Goal: Task Accomplishment & Management: Manage account settings

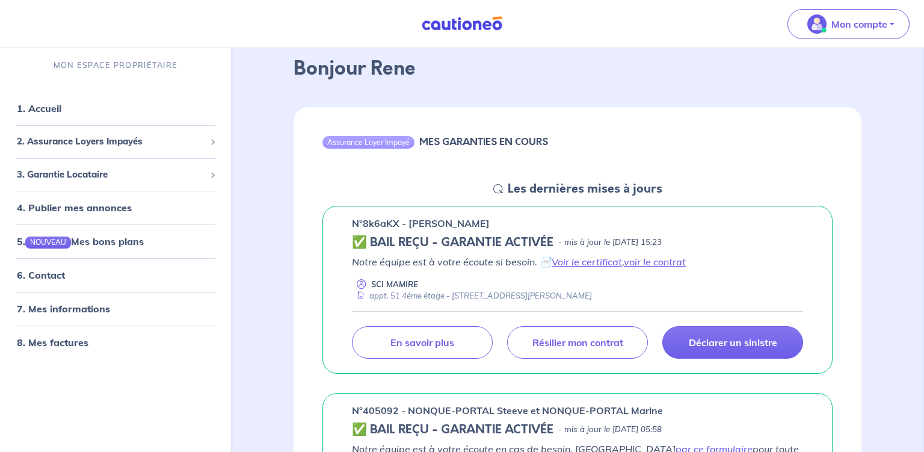
scroll to position [63, 0]
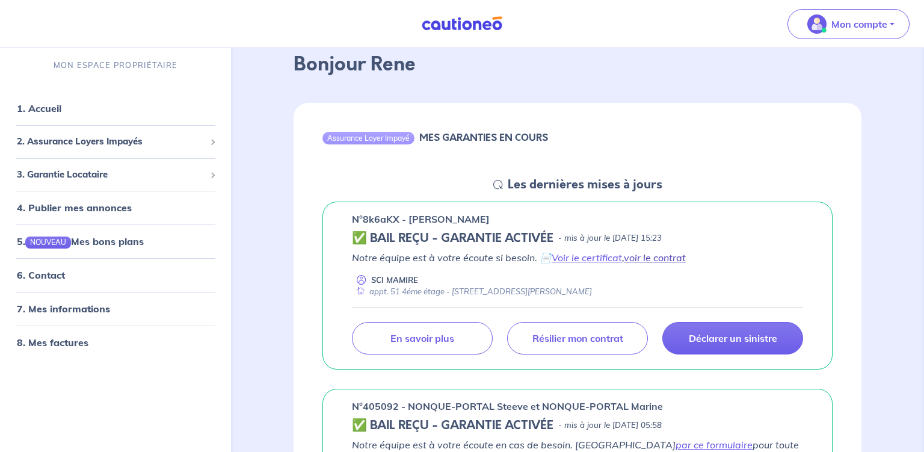
click at [649, 257] on link "voir le contrat" at bounding box center [655, 258] width 62 height 12
click at [586, 259] on link "Voir le certificat" at bounding box center [587, 258] width 70 height 12
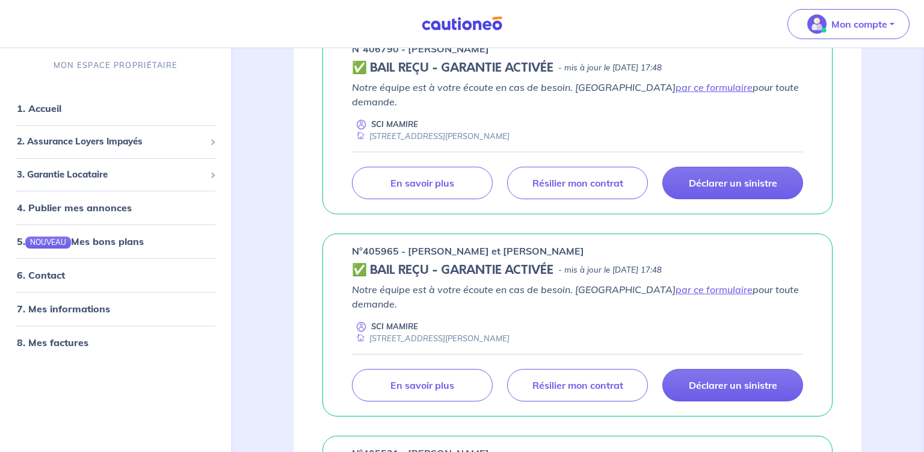
scroll to position [635, 0]
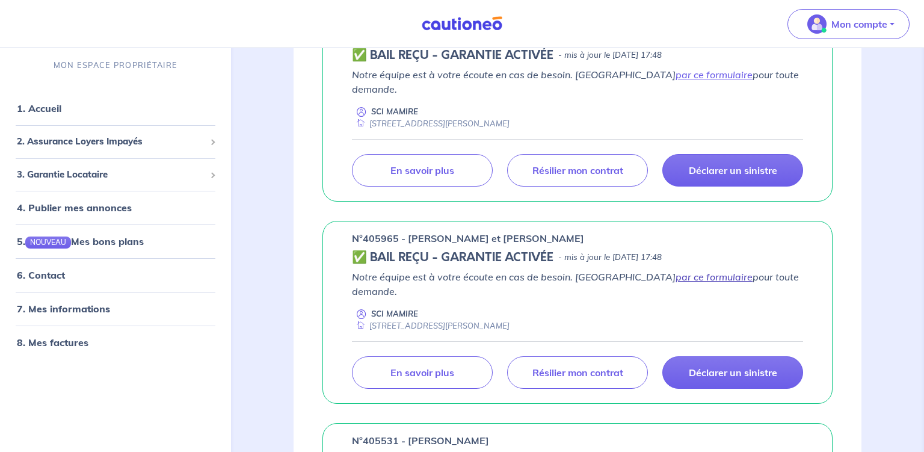
click at [676, 271] on link "par ce formulaire" at bounding box center [714, 277] width 77 height 12
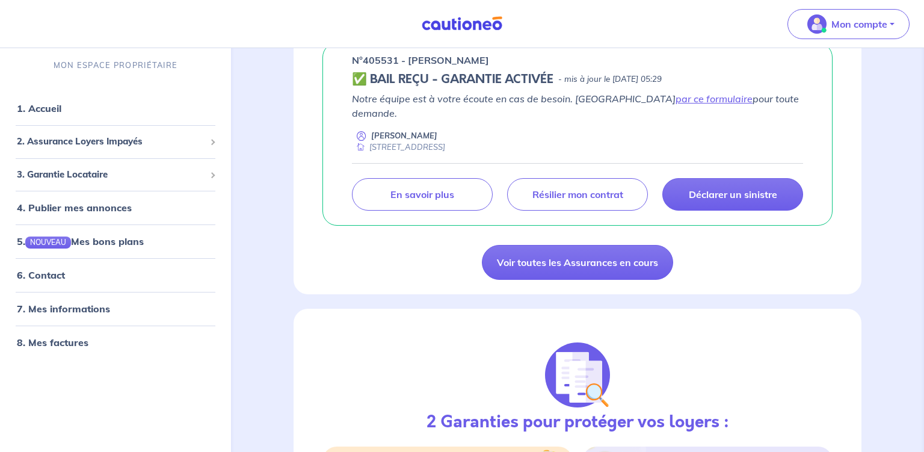
scroll to position [1016, 0]
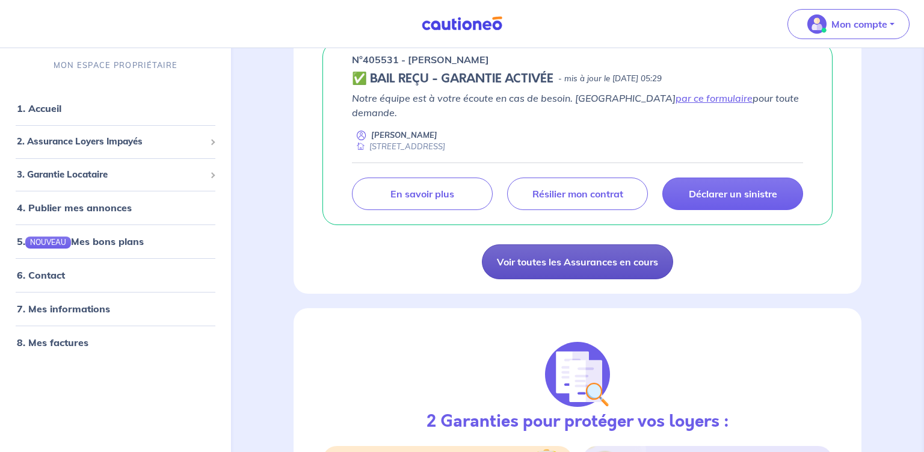
click at [580, 244] on link "Voir toutes les Assurances en cours" at bounding box center [577, 261] width 191 height 35
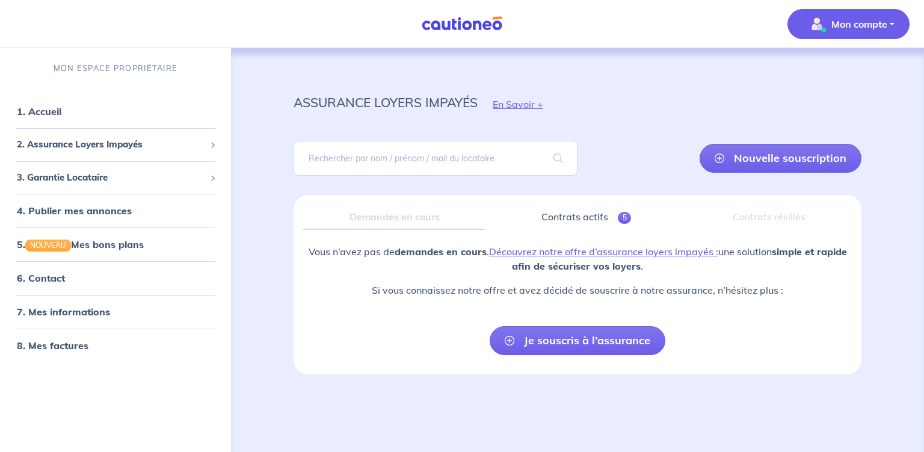
click at [856, 25] on p "Mon compte" at bounding box center [860, 24] width 56 height 14
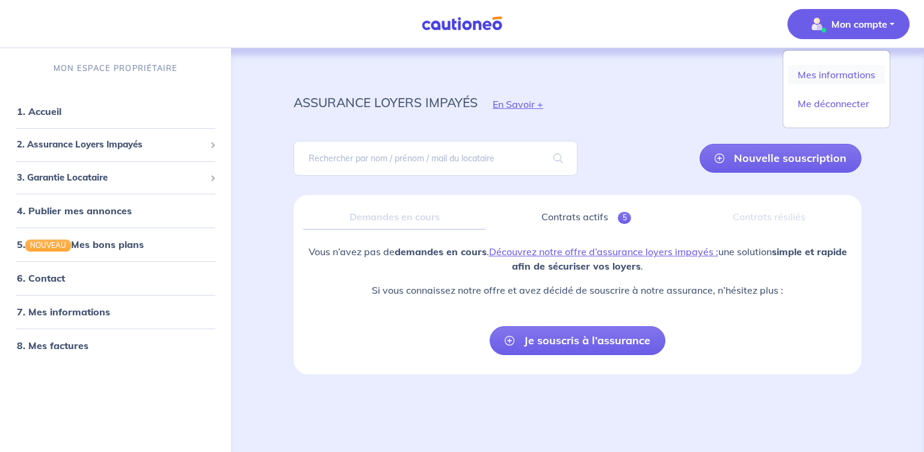
click at [842, 72] on link "Mes informations" at bounding box center [836, 74] width 97 height 19
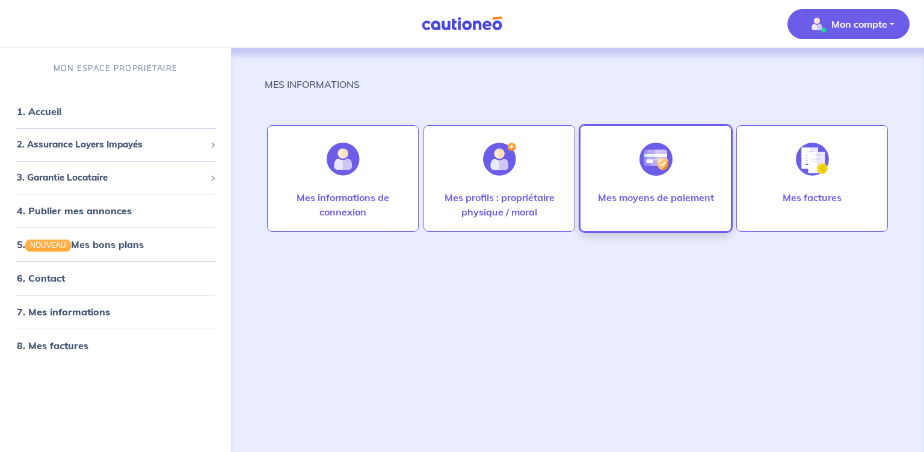
click at [662, 196] on p "Mes moyens de paiement" at bounding box center [656, 197] width 116 height 14
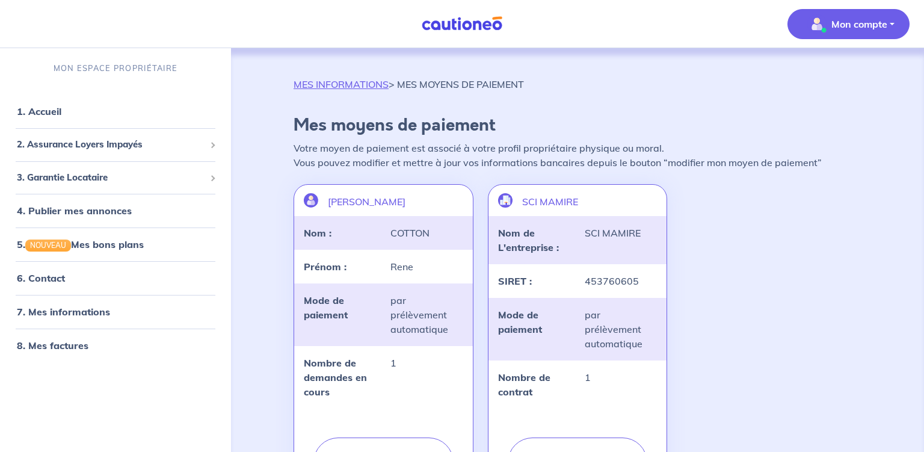
click at [865, 22] on p "Mon compte" at bounding box center [860, 24] width 56 height 14
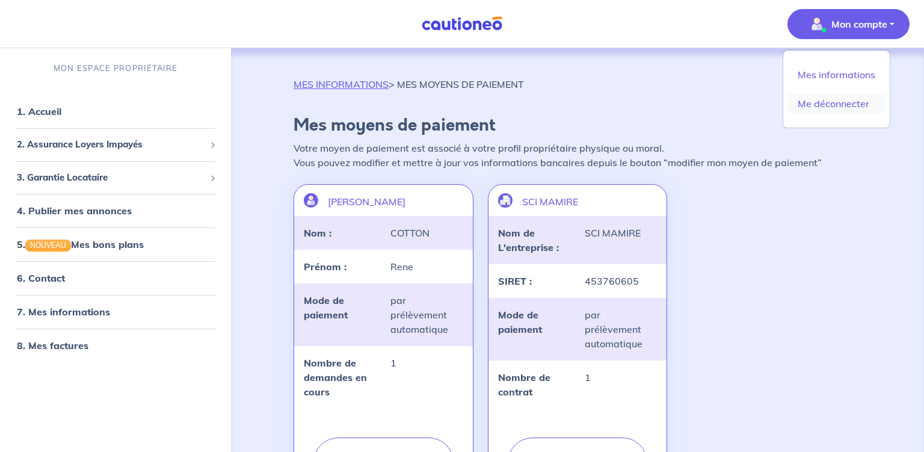
click at [833, 105] on link "Me déconnecter" at bounding box center [836, 103] width 97 height 19
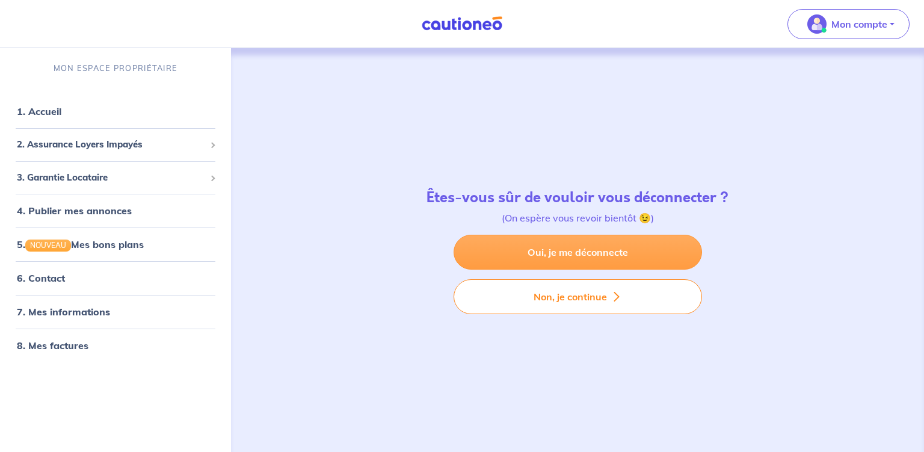
click at [572, 251] on link "Oui, je me déconnecte" at bounding box center [578, 252] width 249 height 35
